Goal: Information Seeking & Learning: Find specific fact

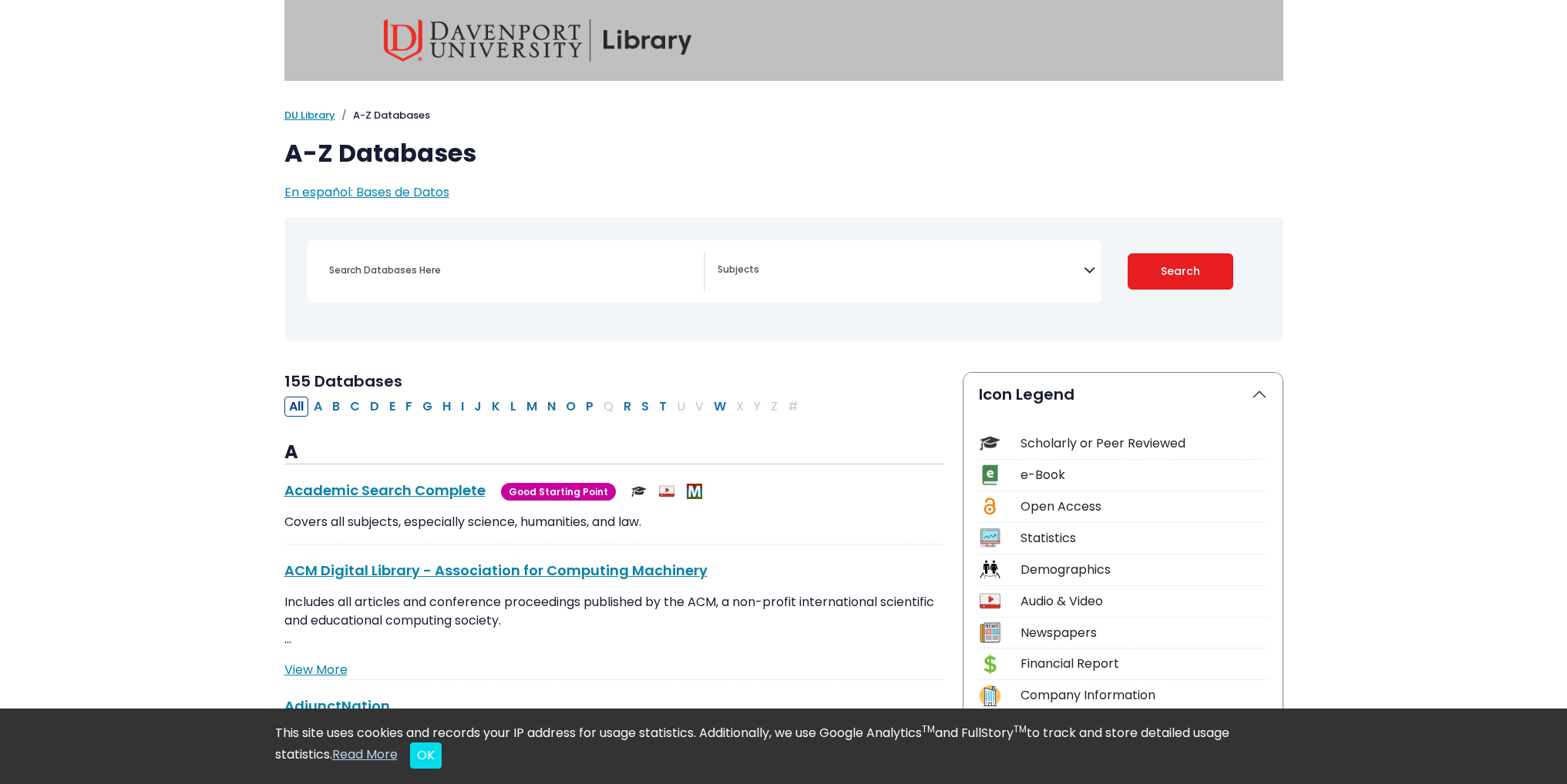
select select "Database Subject Filter"
click at [446, 282] on div "Search filters" at bounding box center [511, 270] width 384 height 37
click at [426, 268] on input "Search database by title or keyword" at bounding box center [511, 269] width 384 height 22
type input "statis"
click at [1172, 281] on button "Search" at bounding box center [1180, 271] width 105 height 36
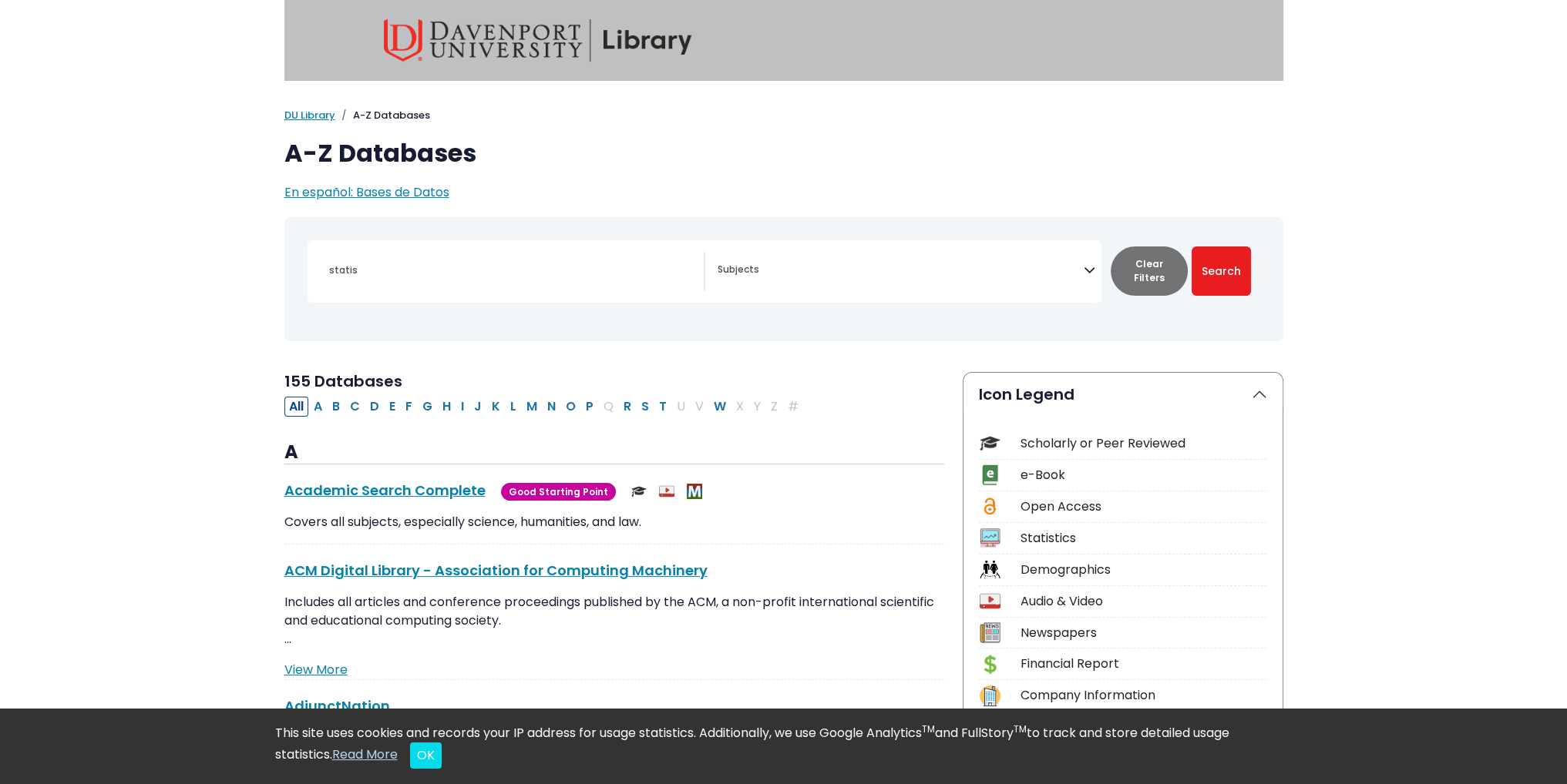
select select "Database Subject Filter"
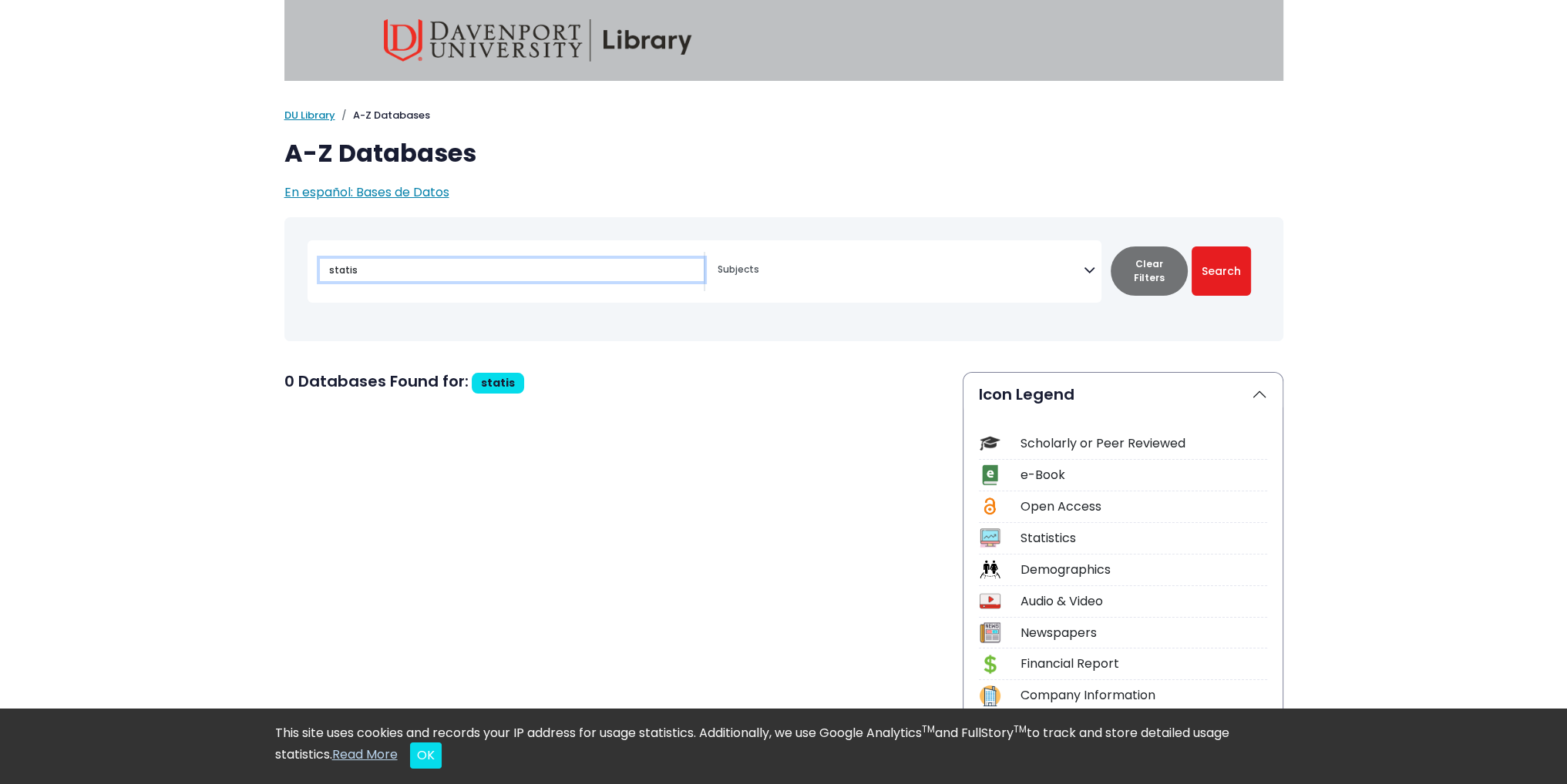
click at [369, 272] on input "statis" at bounding box center [511, 269] width 384 height 22
type input "statista"
click at [1232, 268] on button "Search" at bounding box center [1220, 271] width 59 height 50
select select "Database Subject Filter"
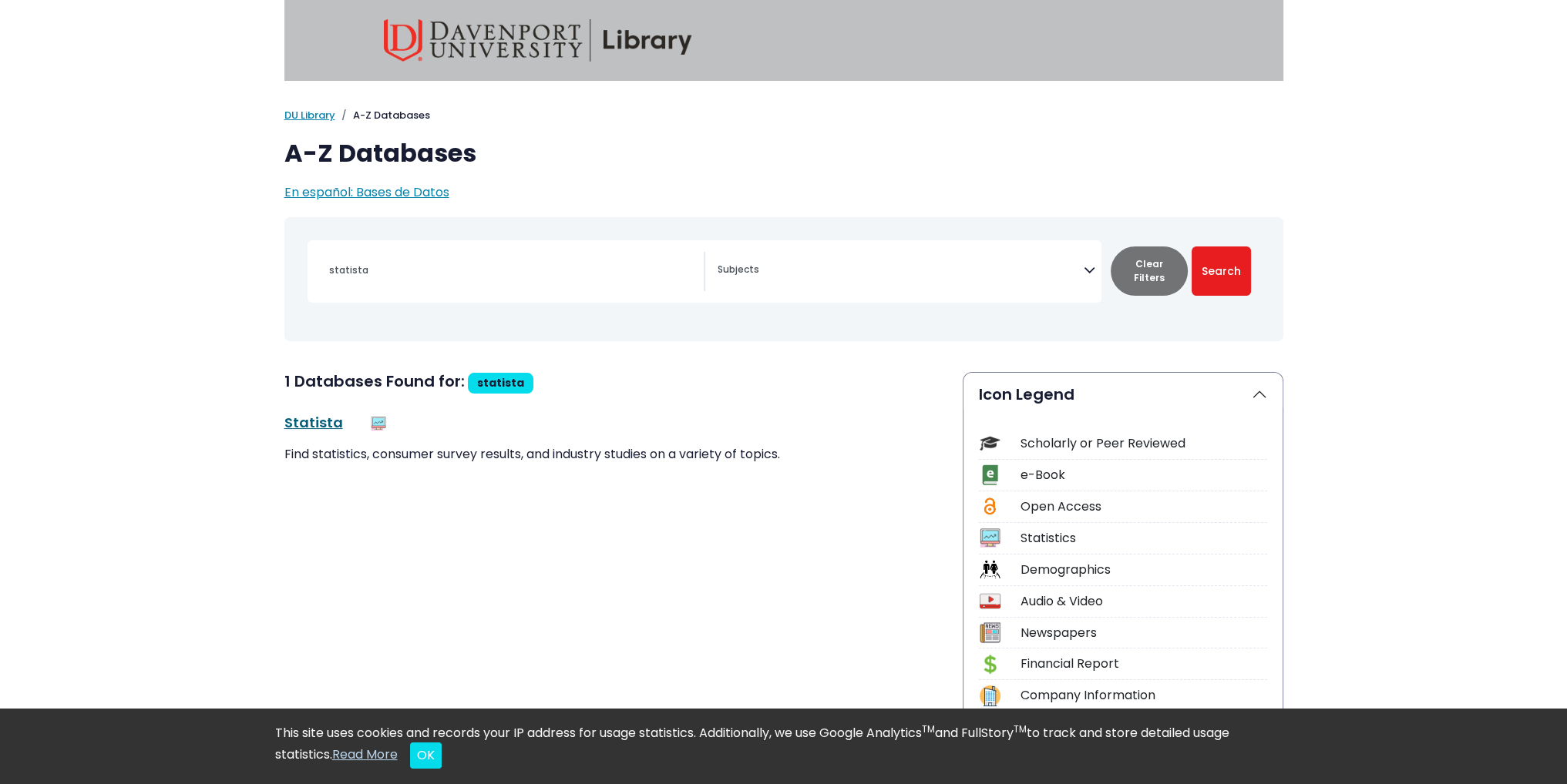
click at [322, 426] on link "Statista This link opens in a new window" at bounding box center [314, 423] width 58 height 19
